Goal: Obtain resource: Download file/media

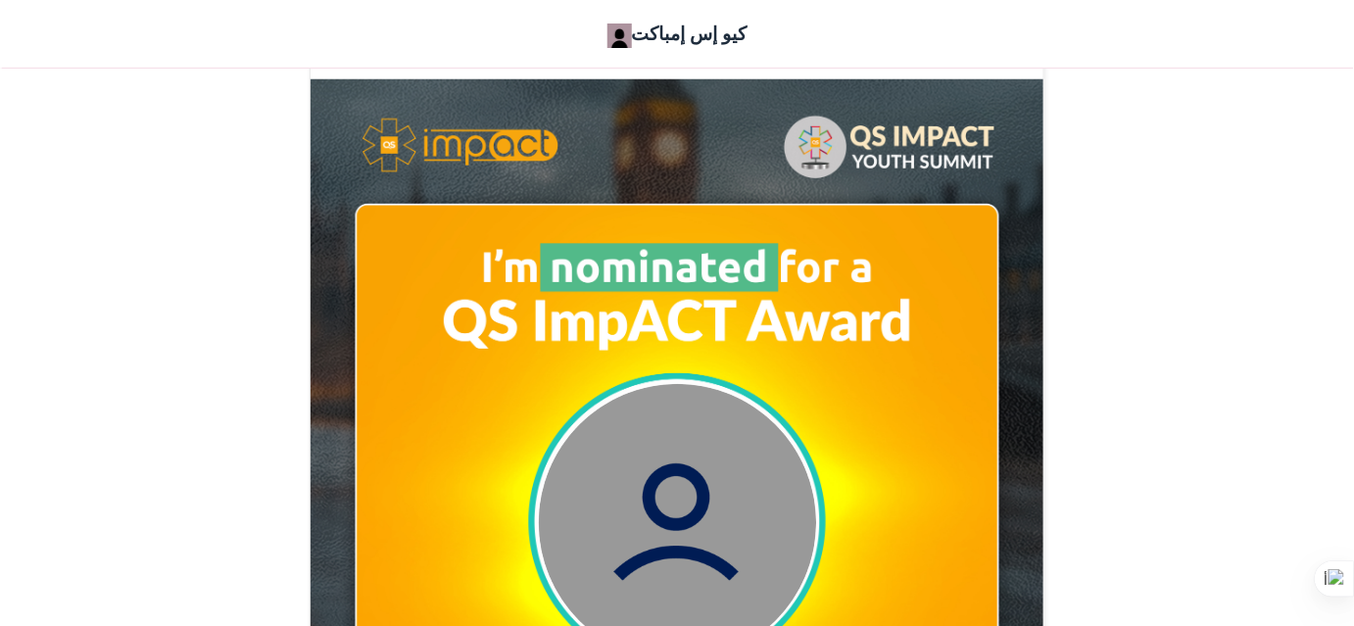
scroll to position [548, 0]
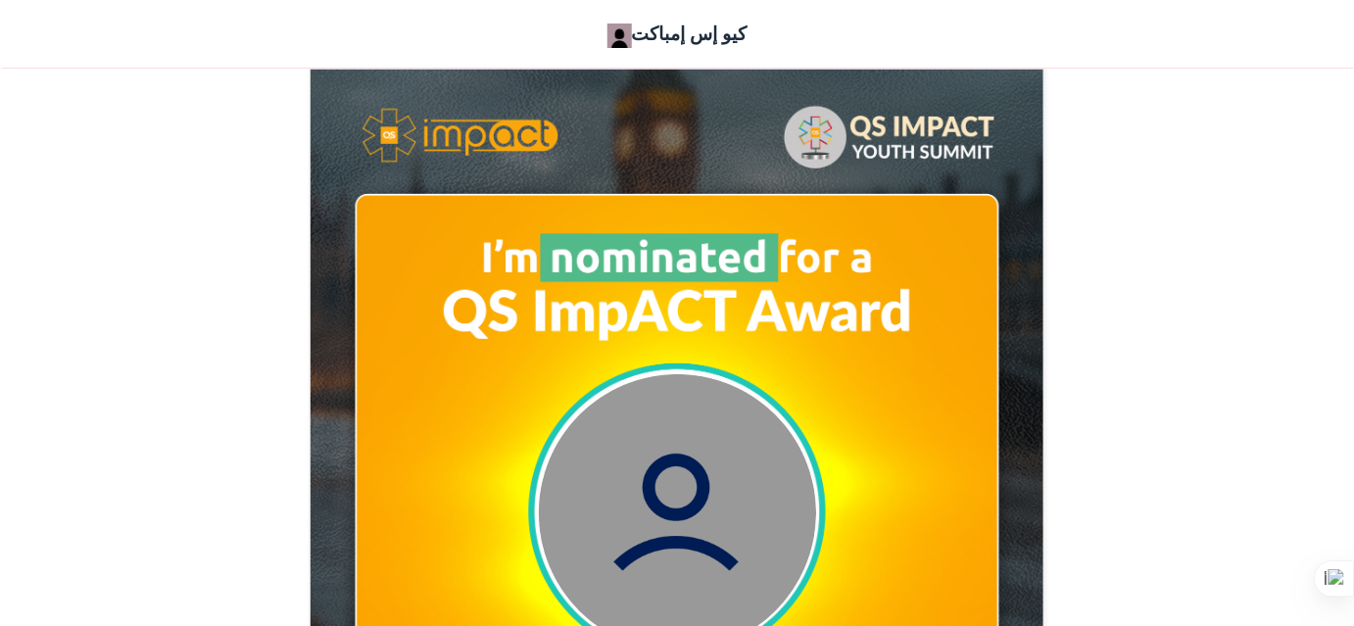
click at [729, 496] on img at bounding box center [677, 512] width 277 height 277
click at [651, 438] on img at bounding box center [677, 512] width 277 height 277
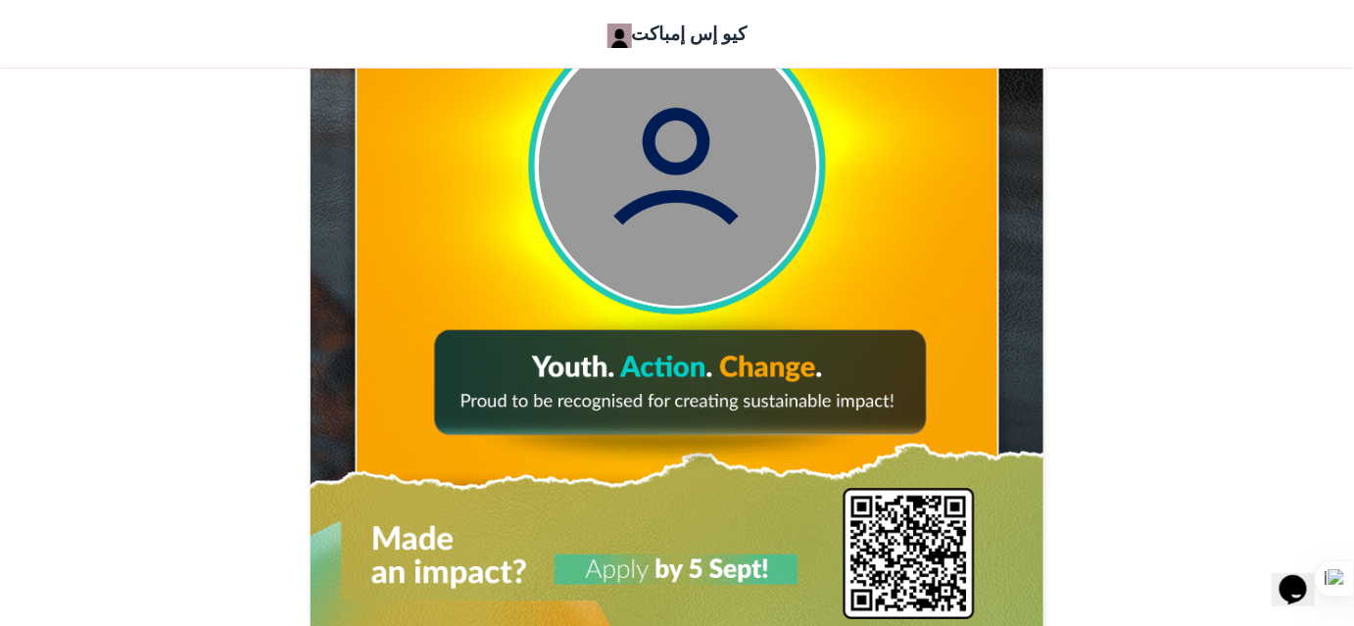
scroll to position [918, 0]
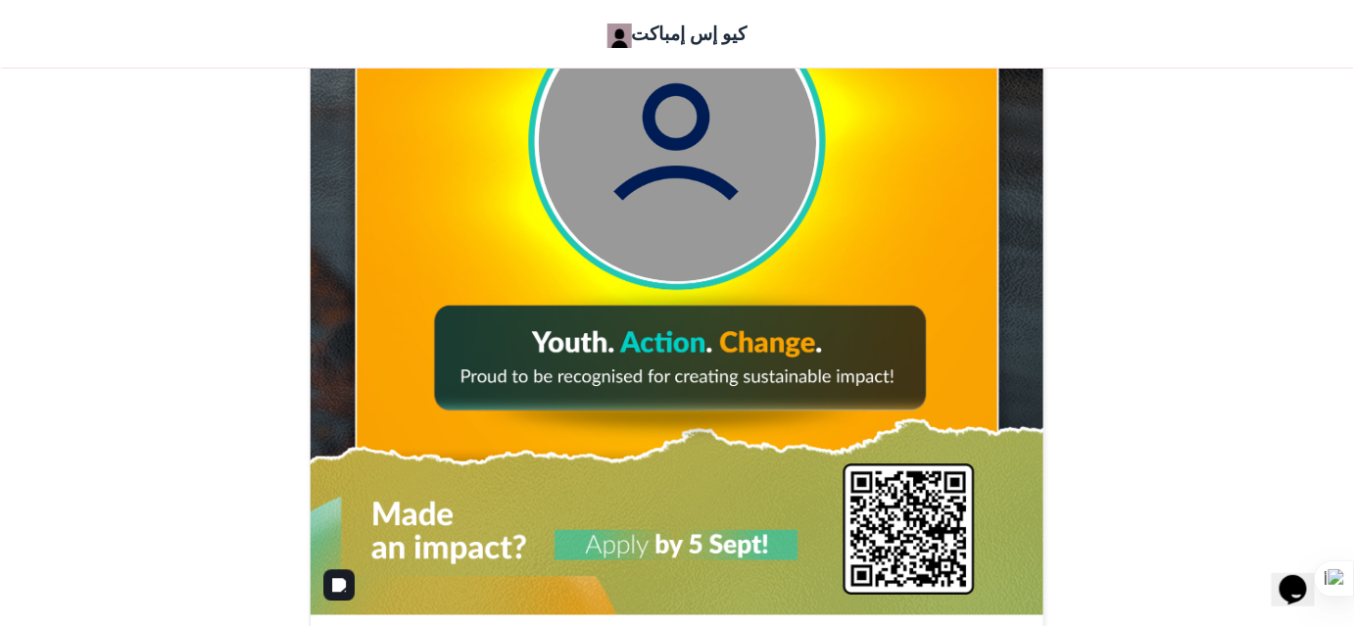
click at [653, 315] on img at bounding box center [677, 156] width 739 height 924
click at [712, 188] on img at bounding box center [677, 142] width 277 height 277
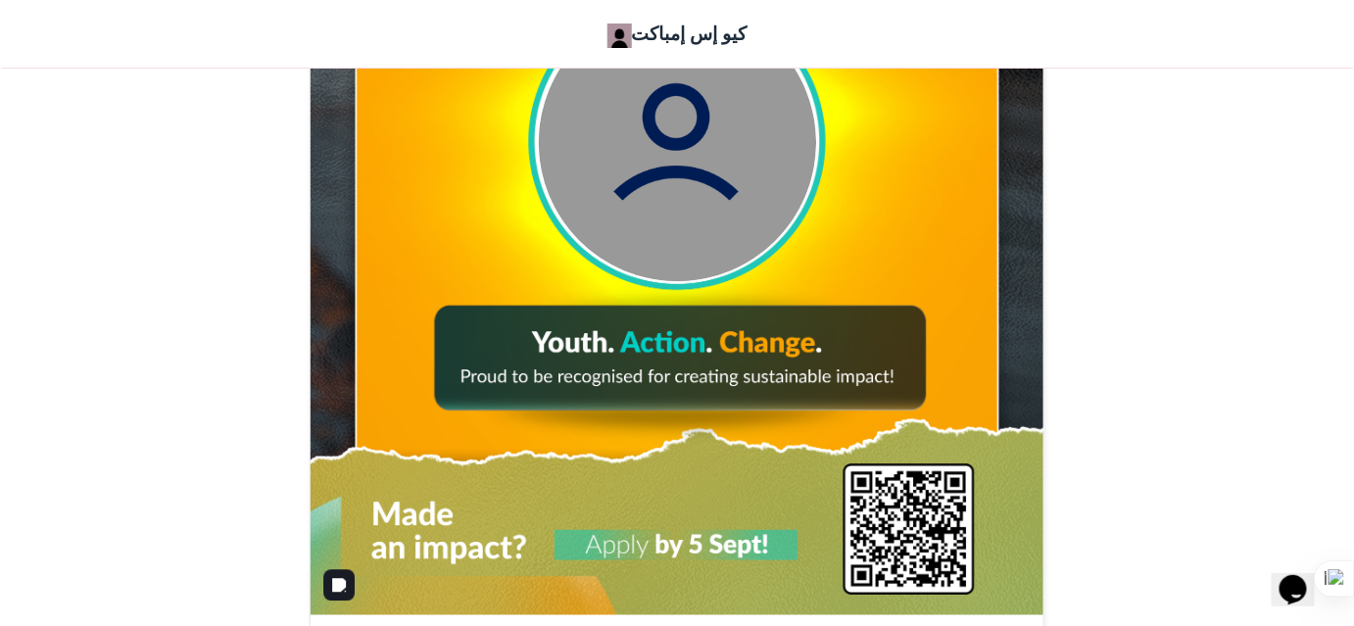
click at [726, 374] on img at bounding box center [677, 156] width 739 height 924
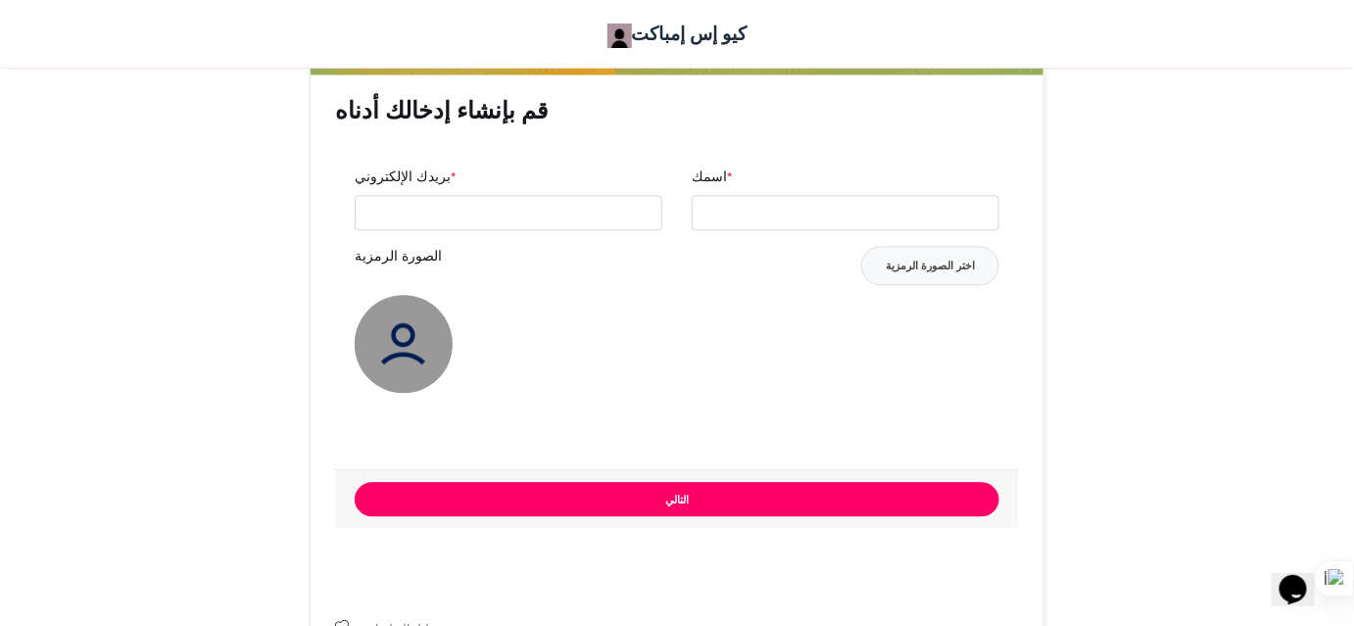
scroll to position [1464, 0]
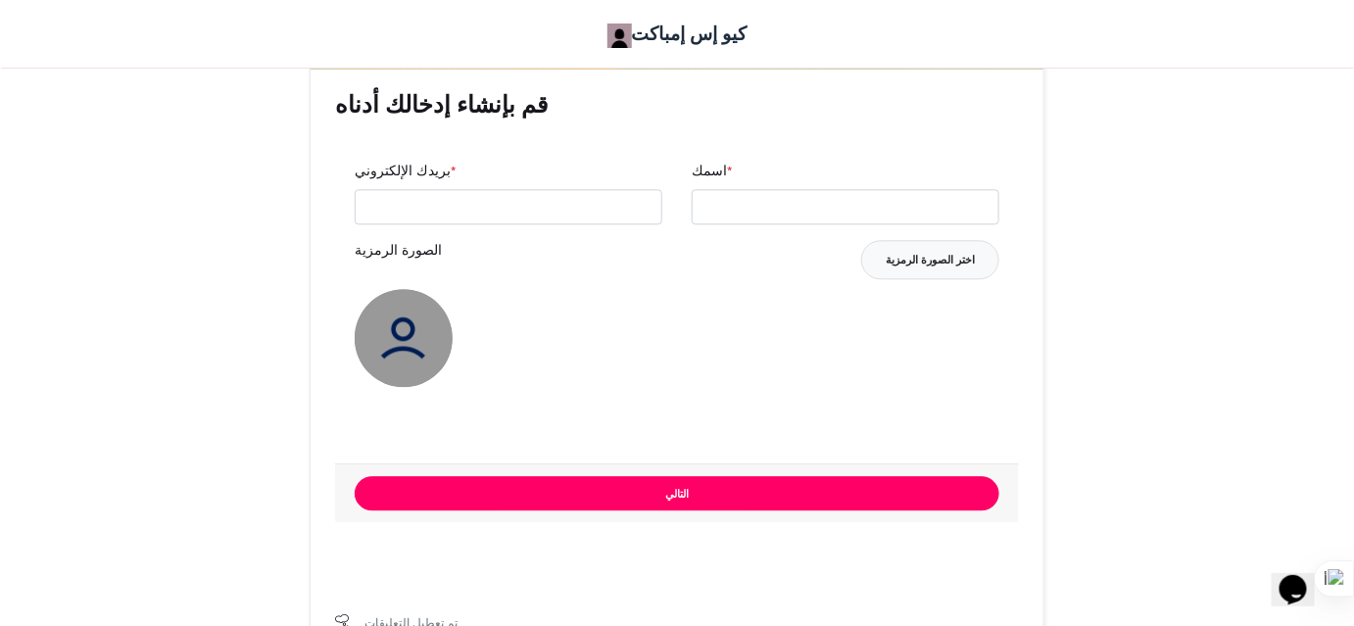
click at [937, 251] on font "اختر الصورة الرمزية" at bounding box center [929, 260] width 89 height 18
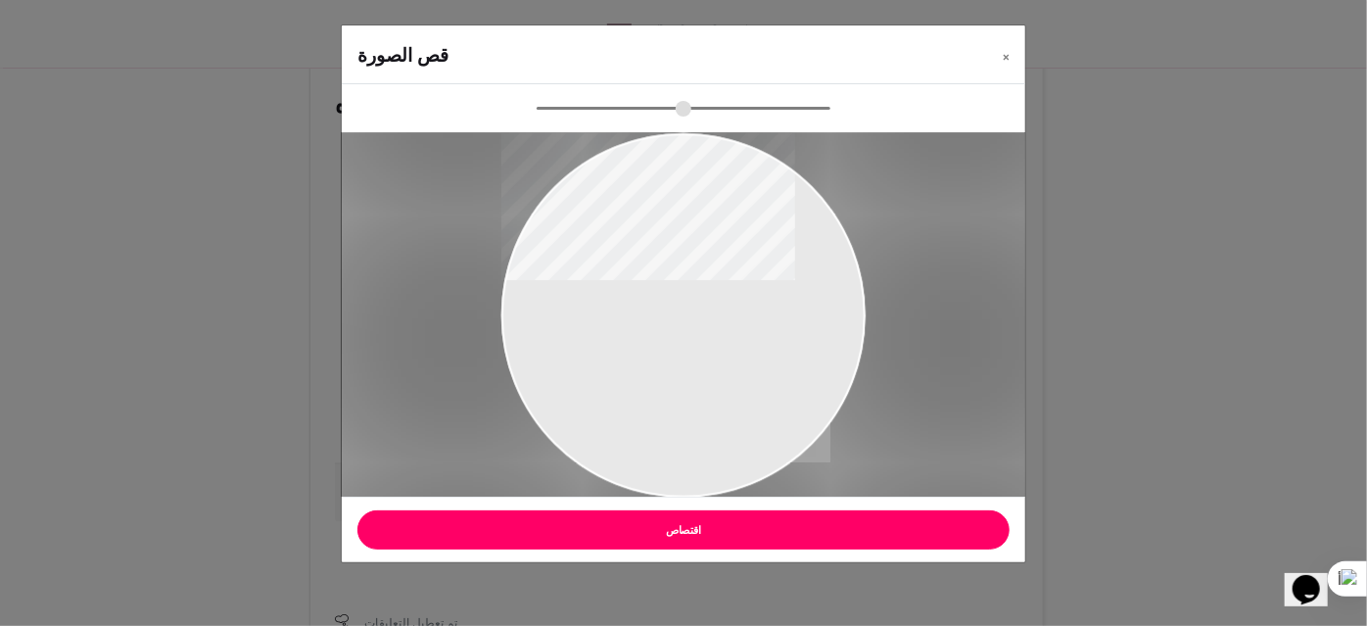
type input "******"
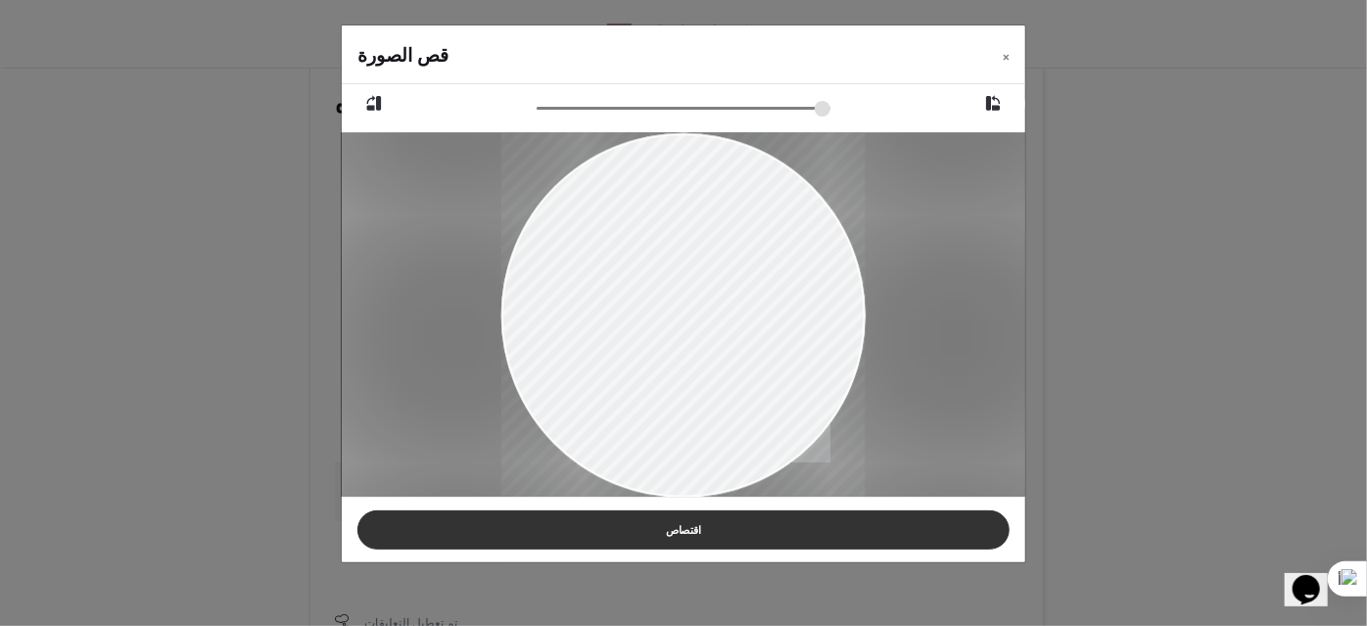
click at [718, 521] on button "اقتصاص" at bounding box center [684, 529] width 652 height 39
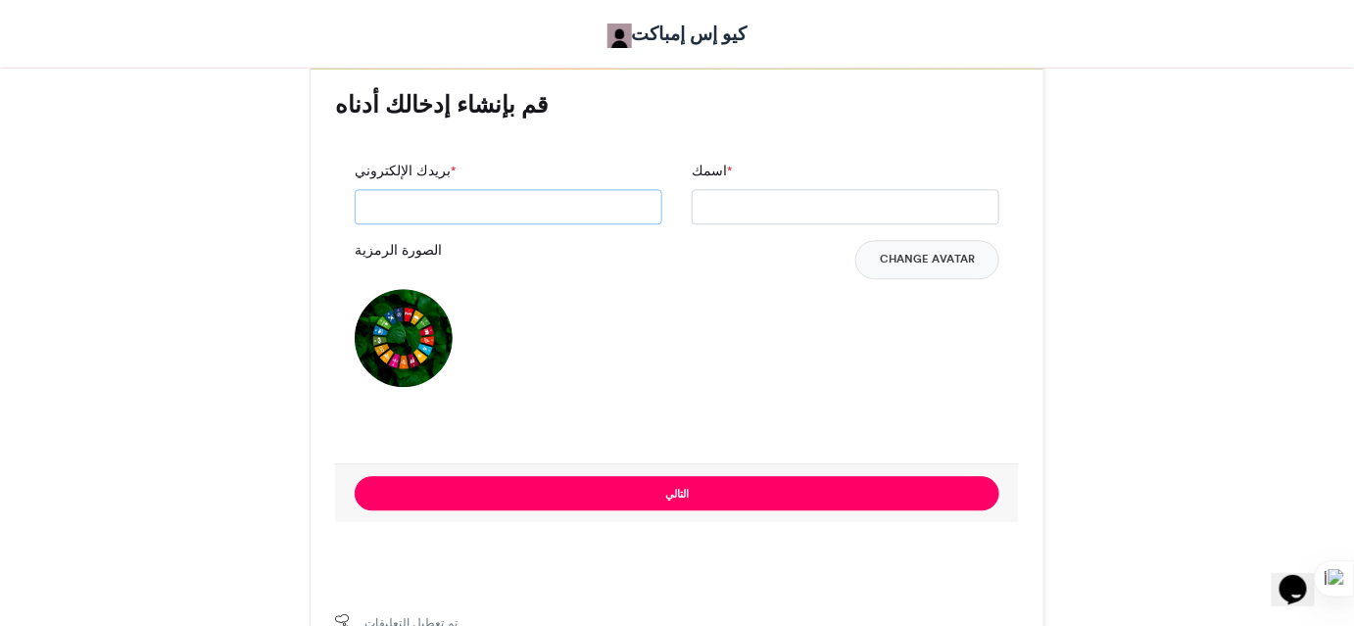
click at [556, 220] on input "بريدك الإلكتروني *" at bounding box center [509, 206] width 308 height 35
click at [566, 196] on input "بريدك الإلكتروني *" at bounding box center [509, 206] width 308 height 35
click at [567, 196] on input "بريدك الإلكتروني *" at bounding box center [509, 206] width 308 height 35
type input "**********"
click at [742, 207] on input "اسمك *" at bounding box center [846, 206] width 308 height 35
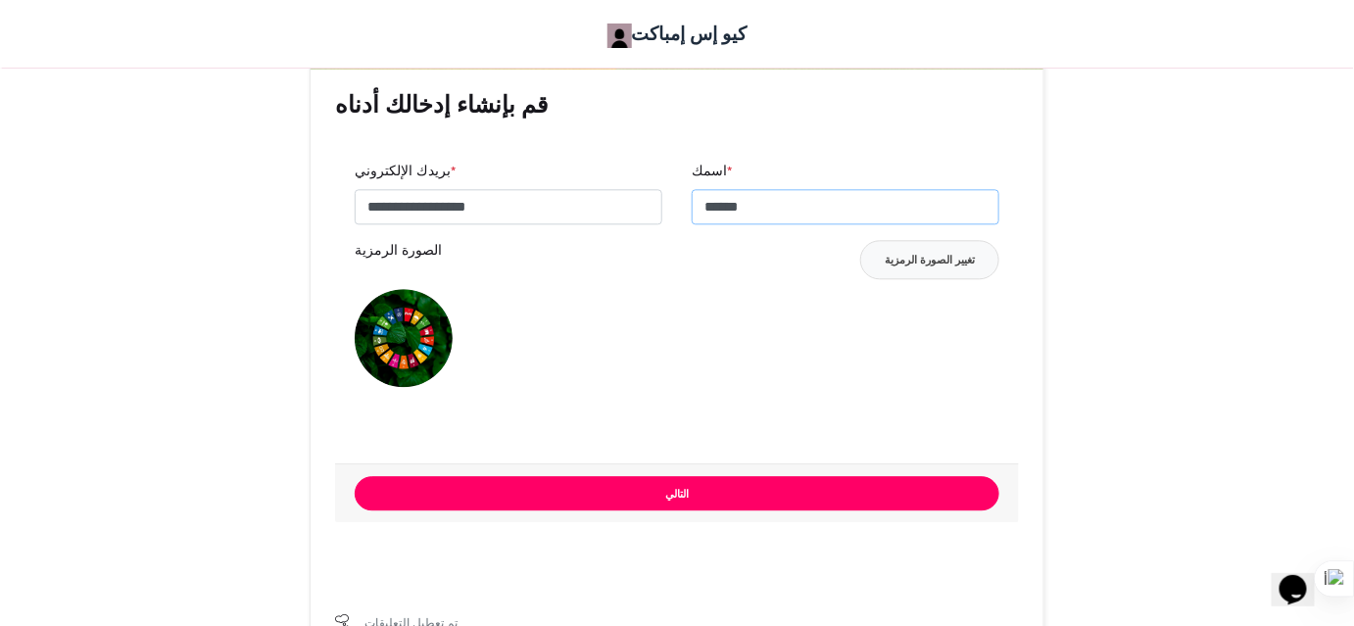
type input "*****"
click at [660, 489] on button "التالي" at bounding box center [677, 493] width 645 height 34
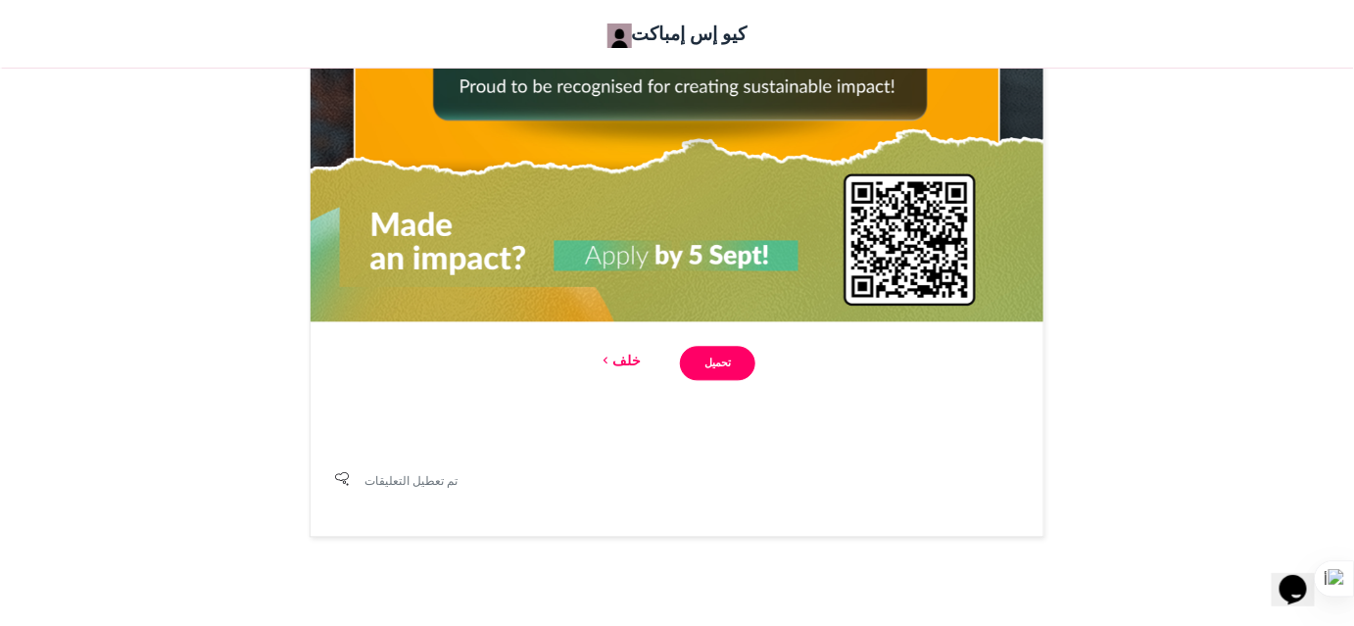
scroll to position [1208, 0]
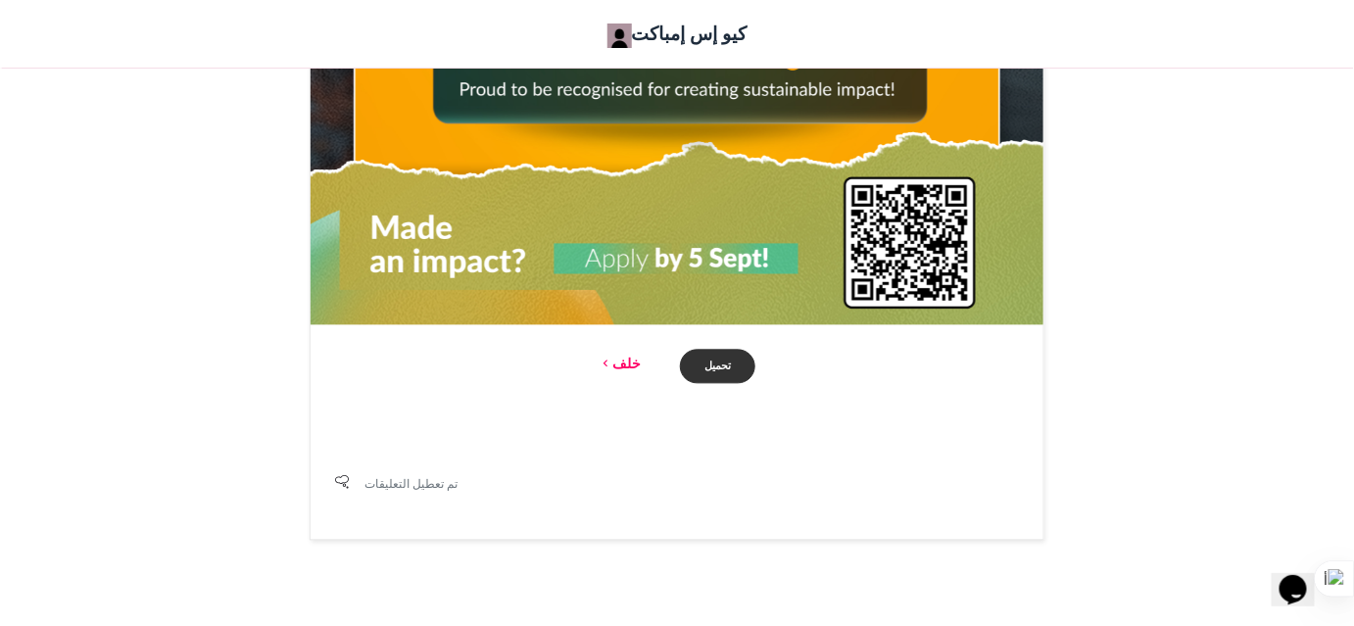
click at [711, 367] on font "تحميل" at bounding box center [717, 366] width 26 height 14
